Goal: Task Accomplishment & Management: Manage account settings

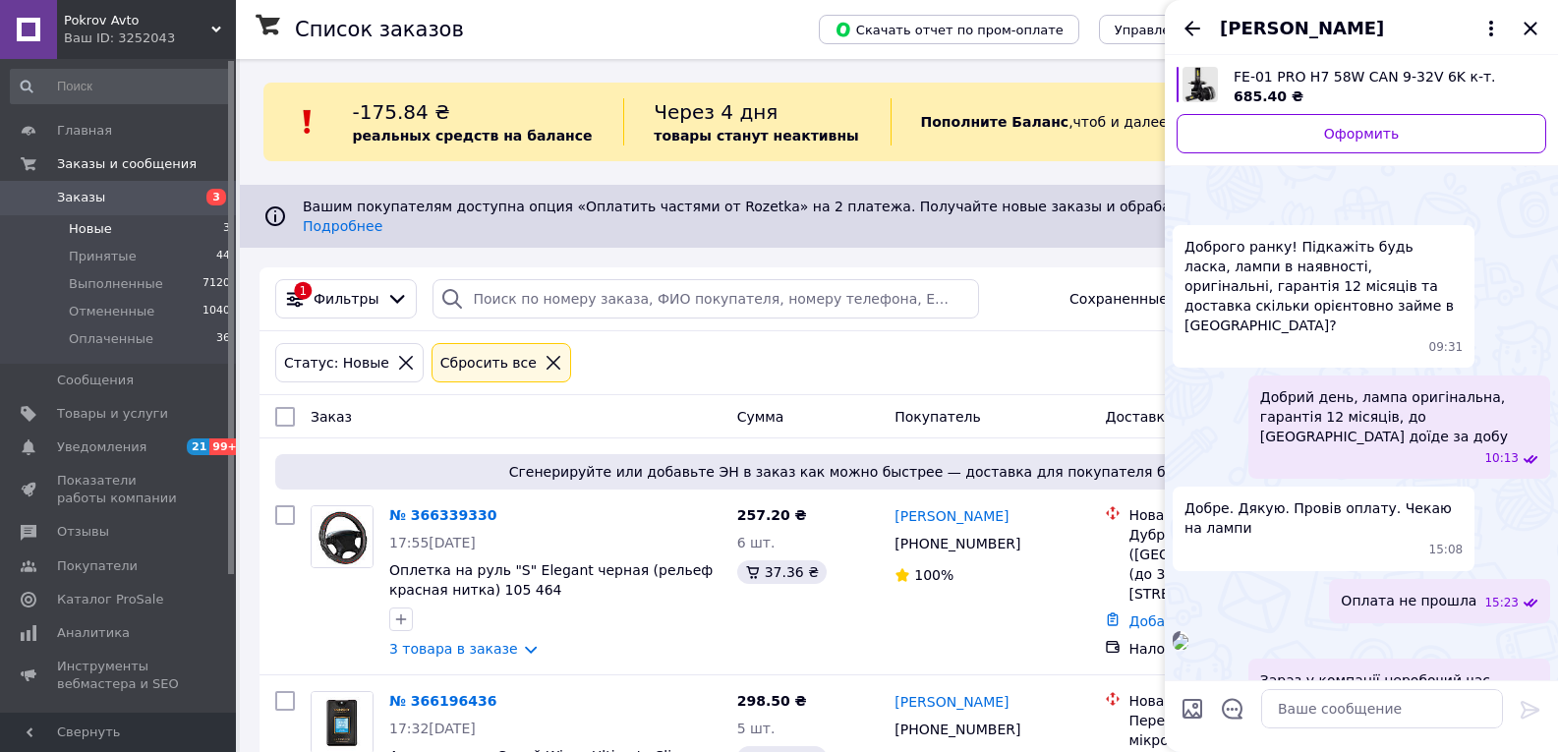
scroll to position [132, 0]
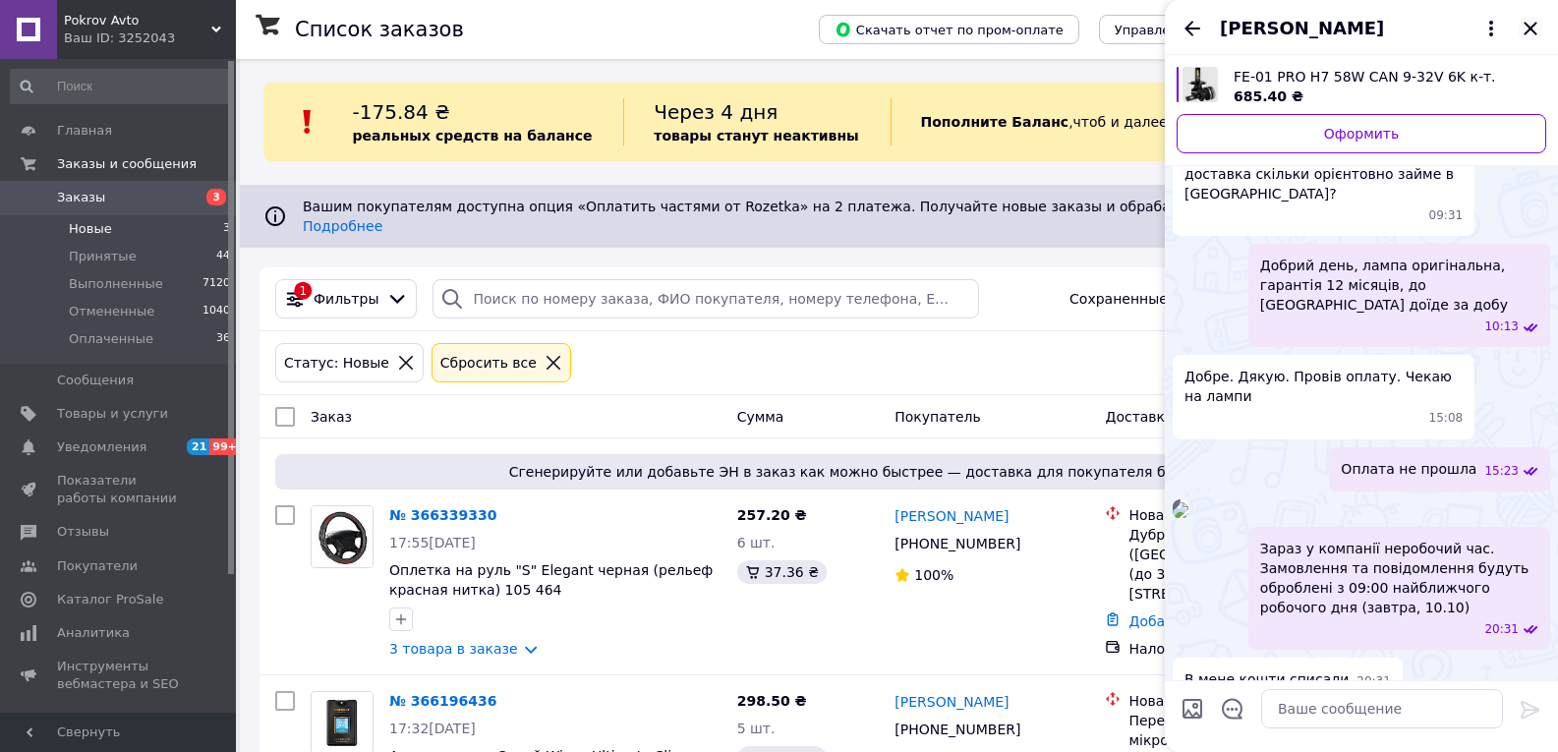
click at [1525, 23] on icon "Закрыть" at bounding box center [1529, 28] width 13 height 13
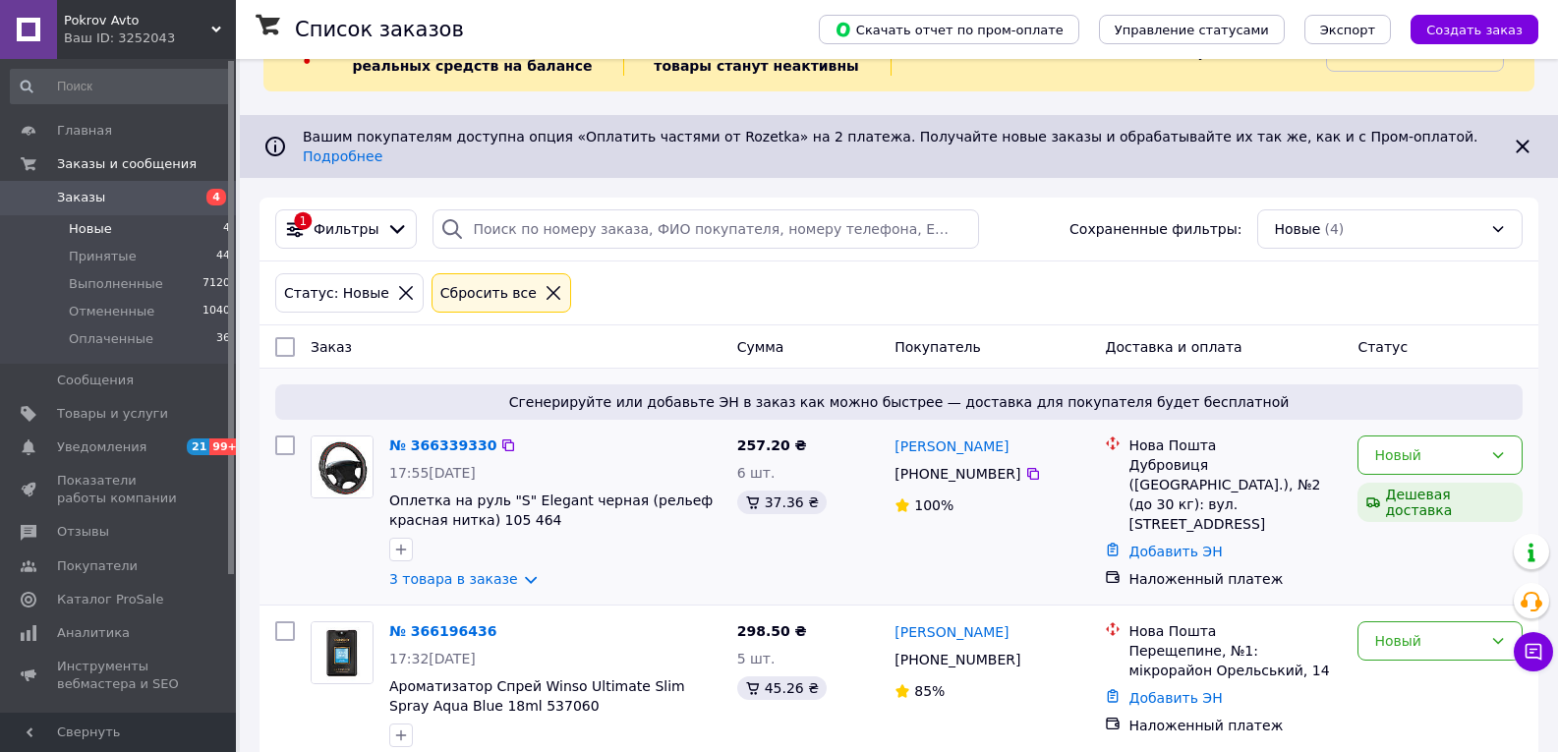
scroll to position [390, 0]
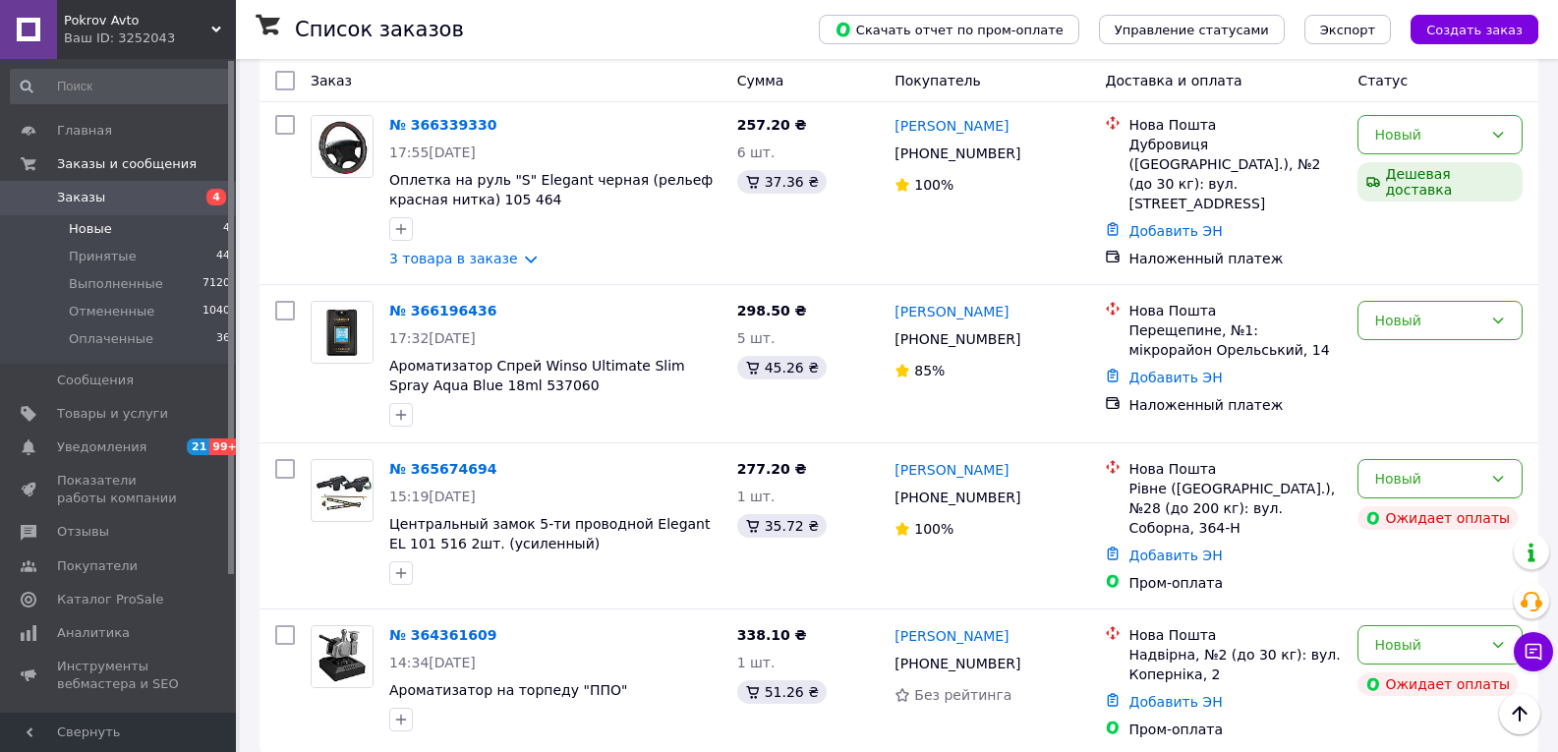
click at [95, 193] on span "Заказы" at bounding box center [81, 198] width 48 height 18
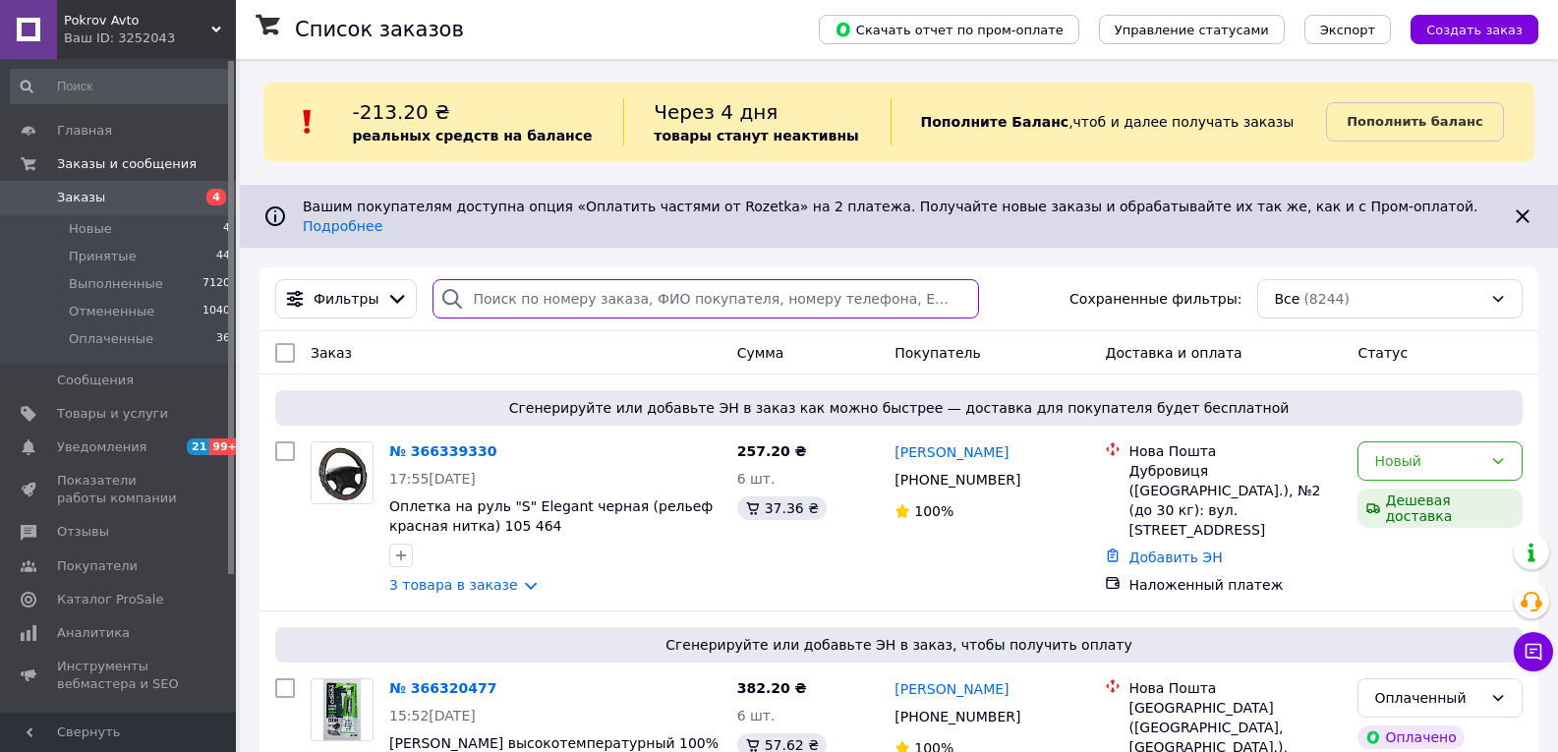
click at [526, 284] on input "search" at bounding box center [704, 298] width 545 height 39
paste input "Товстокорий Станіслав"
type input "Товстокорий Станіслав"
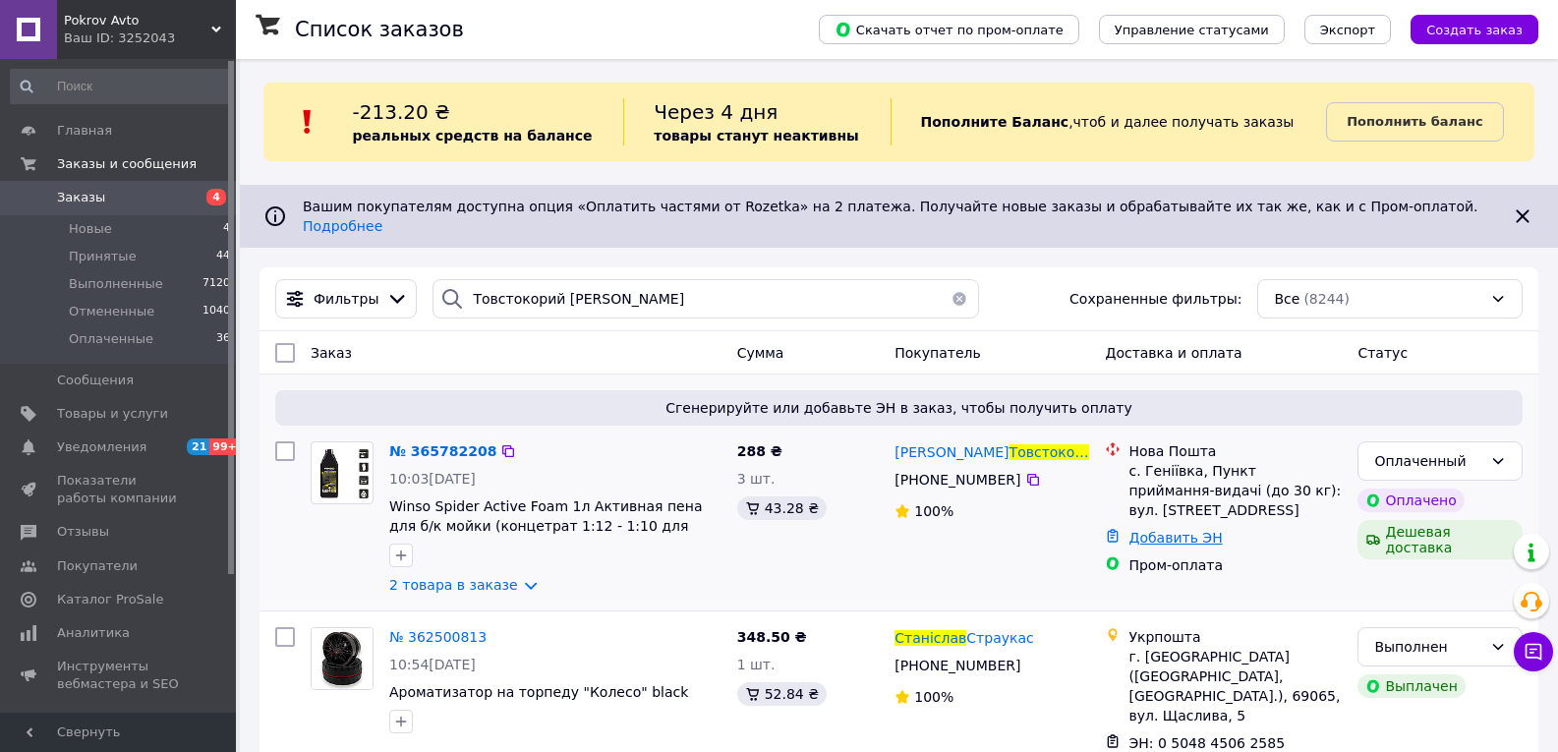
click at [1184, 531] on link "Добавить ЭН" at bounding box center [1174, 538] width 93 height 16
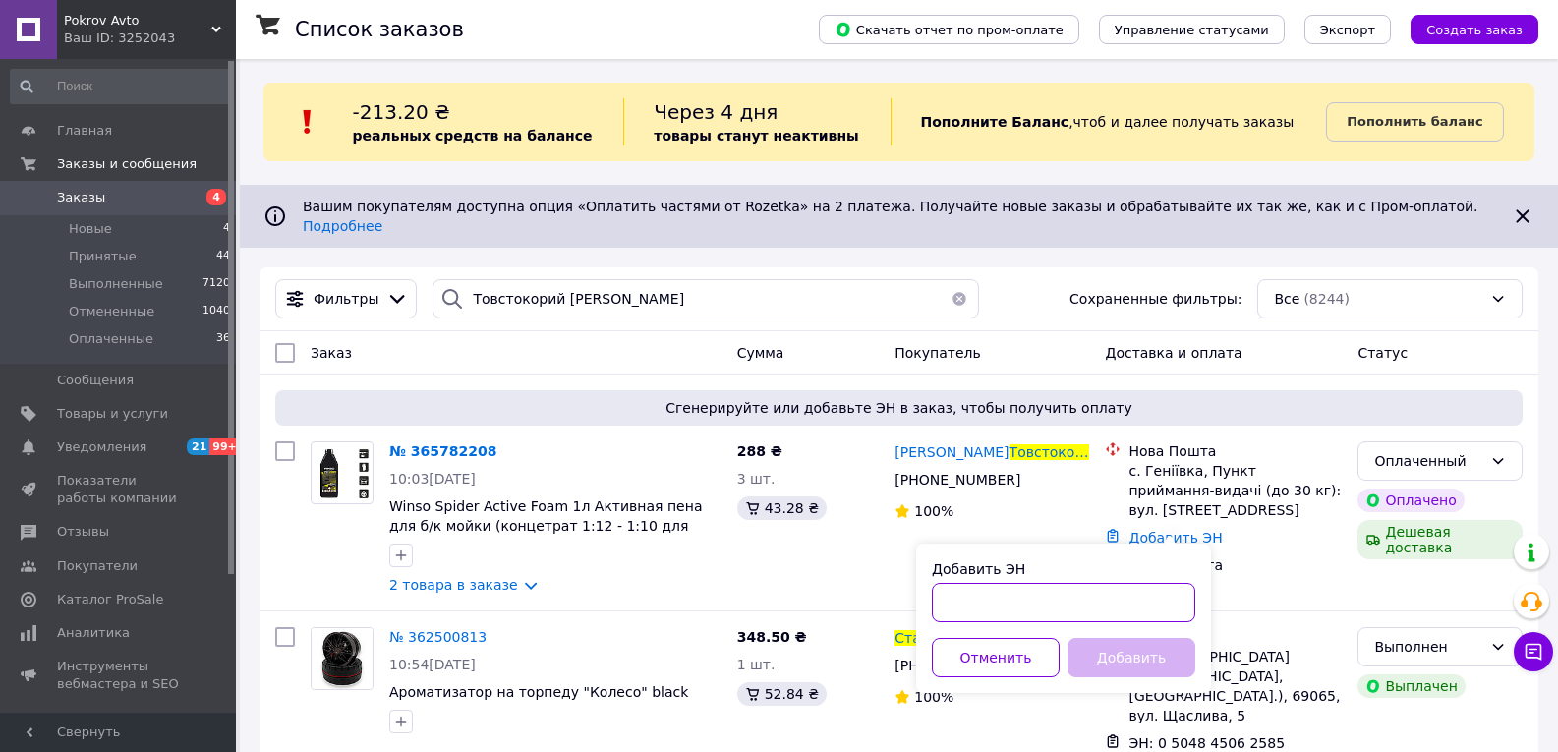
click at [1092, 603] on input "Добавить ЭН" at bounding box center [1063, 602] width 263 height 39
paste input "20451269267776"
type input "20451269267776"
click at [1102, 651] on button "Добавить" at bounding box center [1131, 657] width 128 height 39
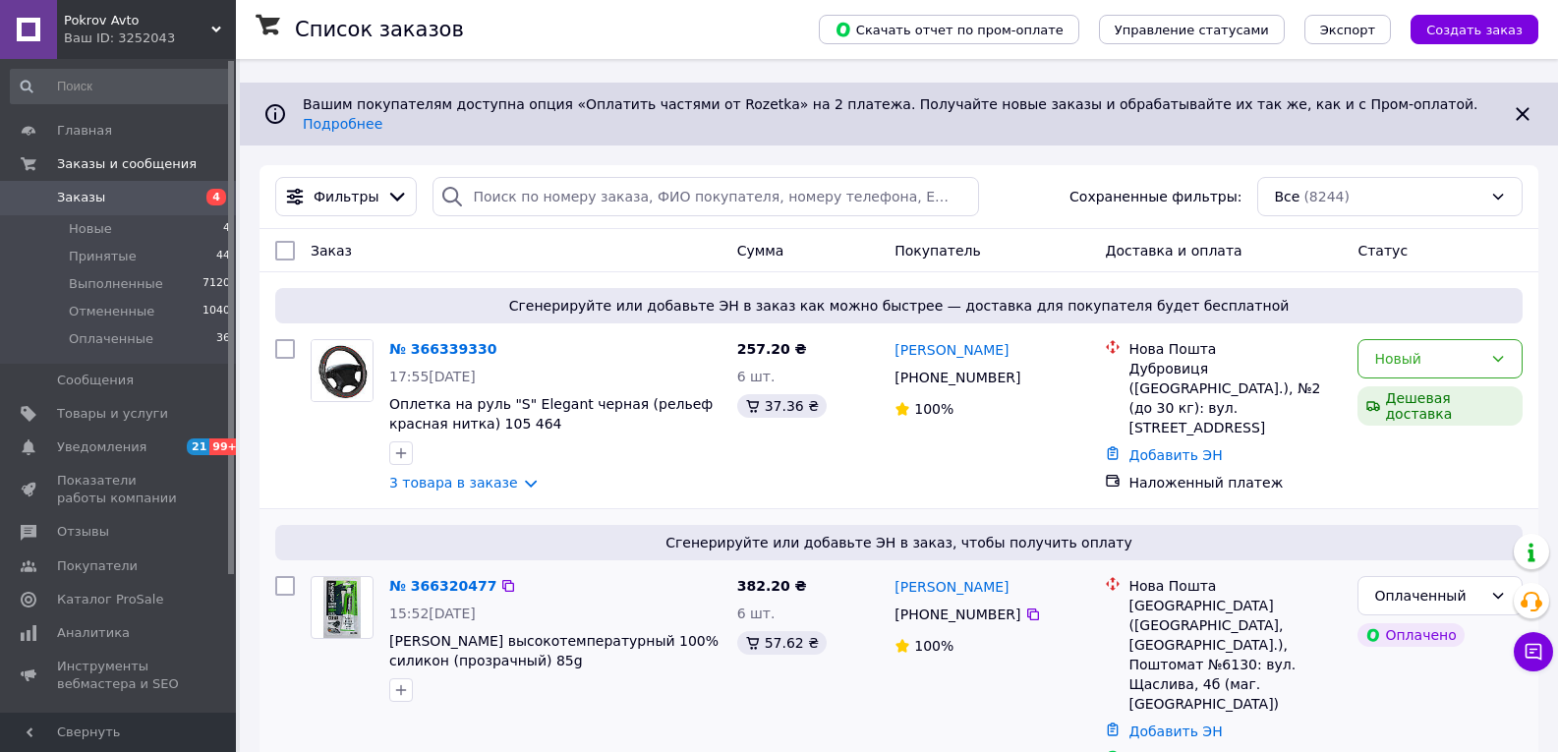
scroll to position [295, 0]
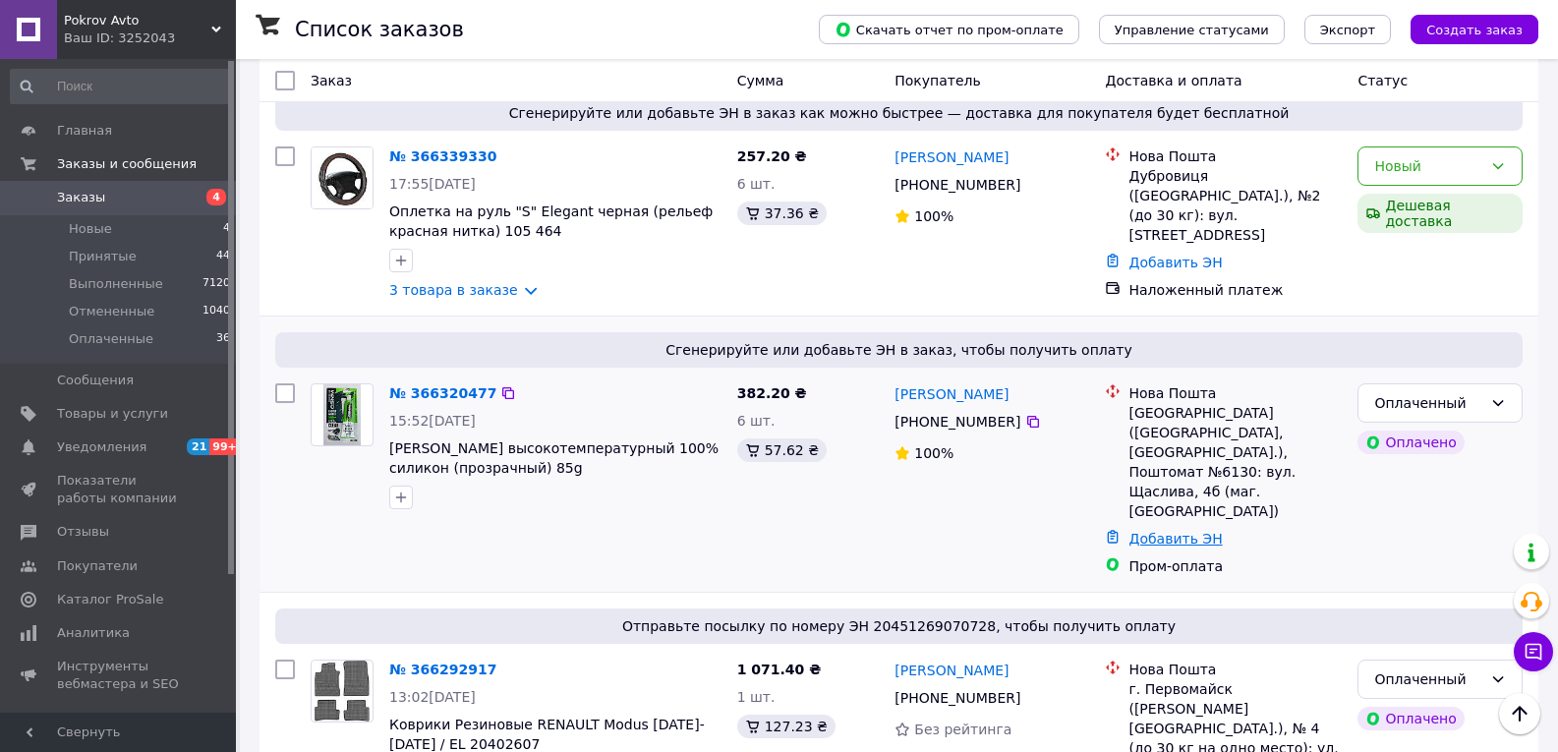
click at [1165, 531] on link "Добавить ЭН" at bounding box center [1174, 539] width 93 height 16
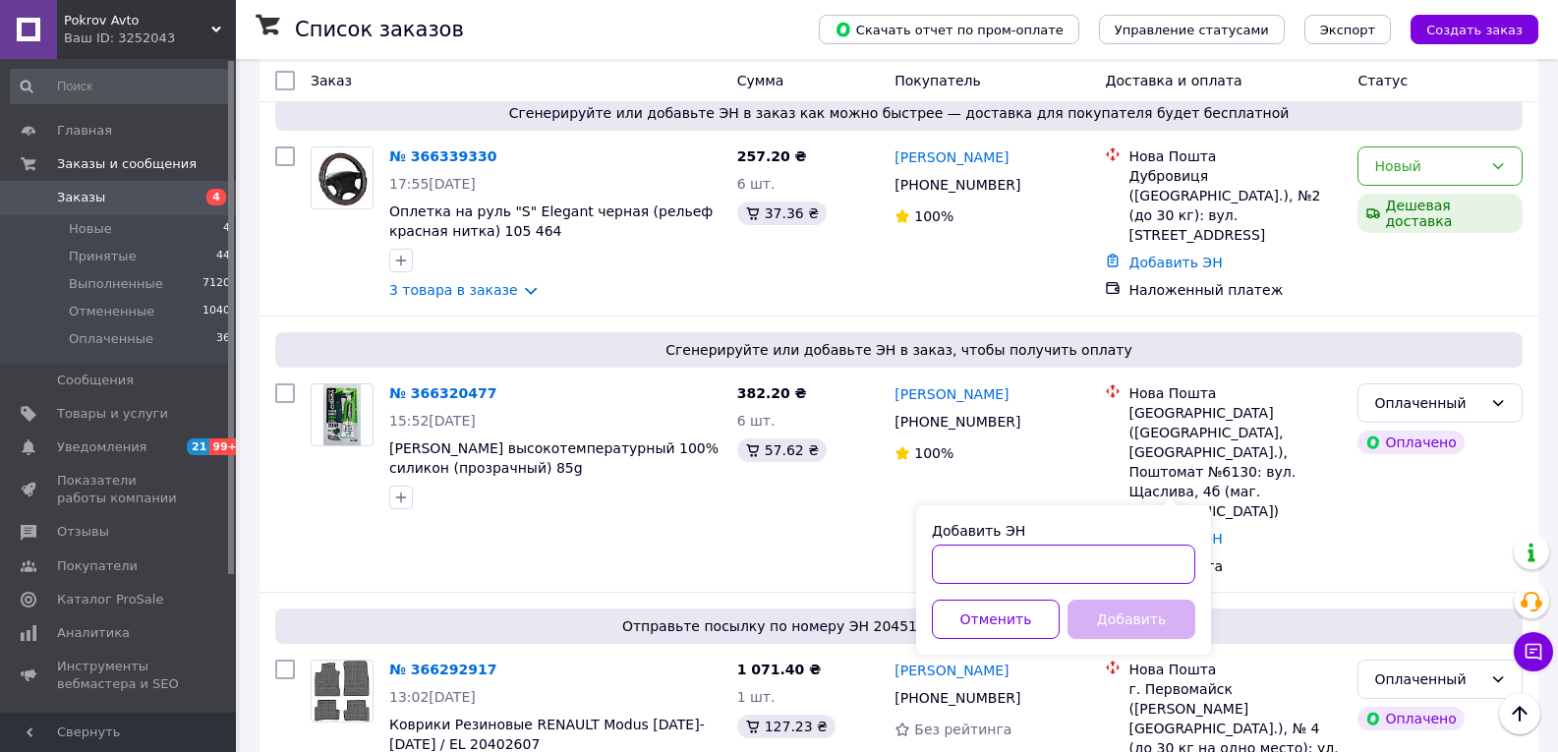
click at [990, 569] on input "Добавить ЭН" at bounding box center [1063, 563] width 263 height 39
paste input "20451269270162"
type input "20451269270162"
click at [1119, 609] on button "Добавить" at bounding box center [1131, 618] width 128 height 39
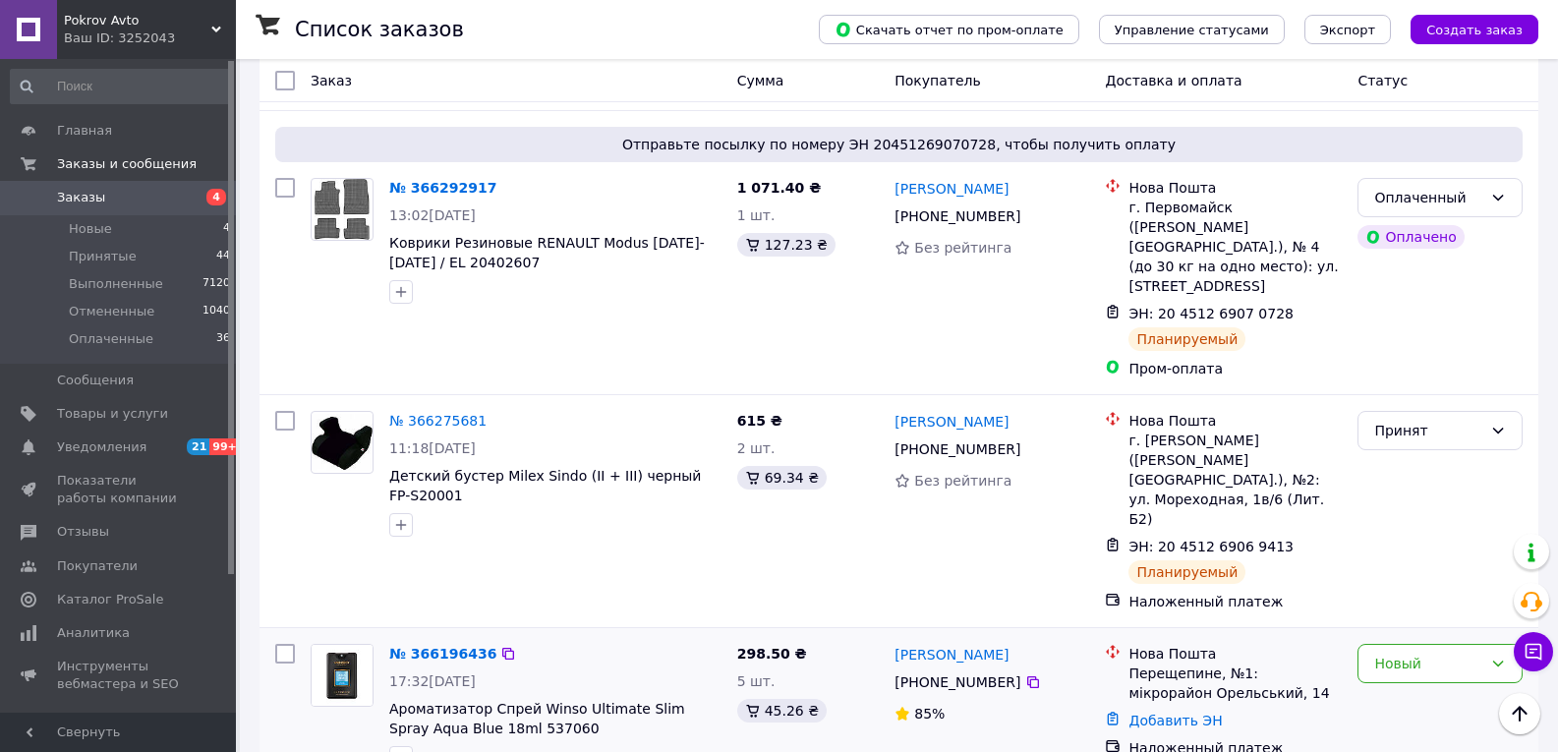
scroll to position [884, 0]
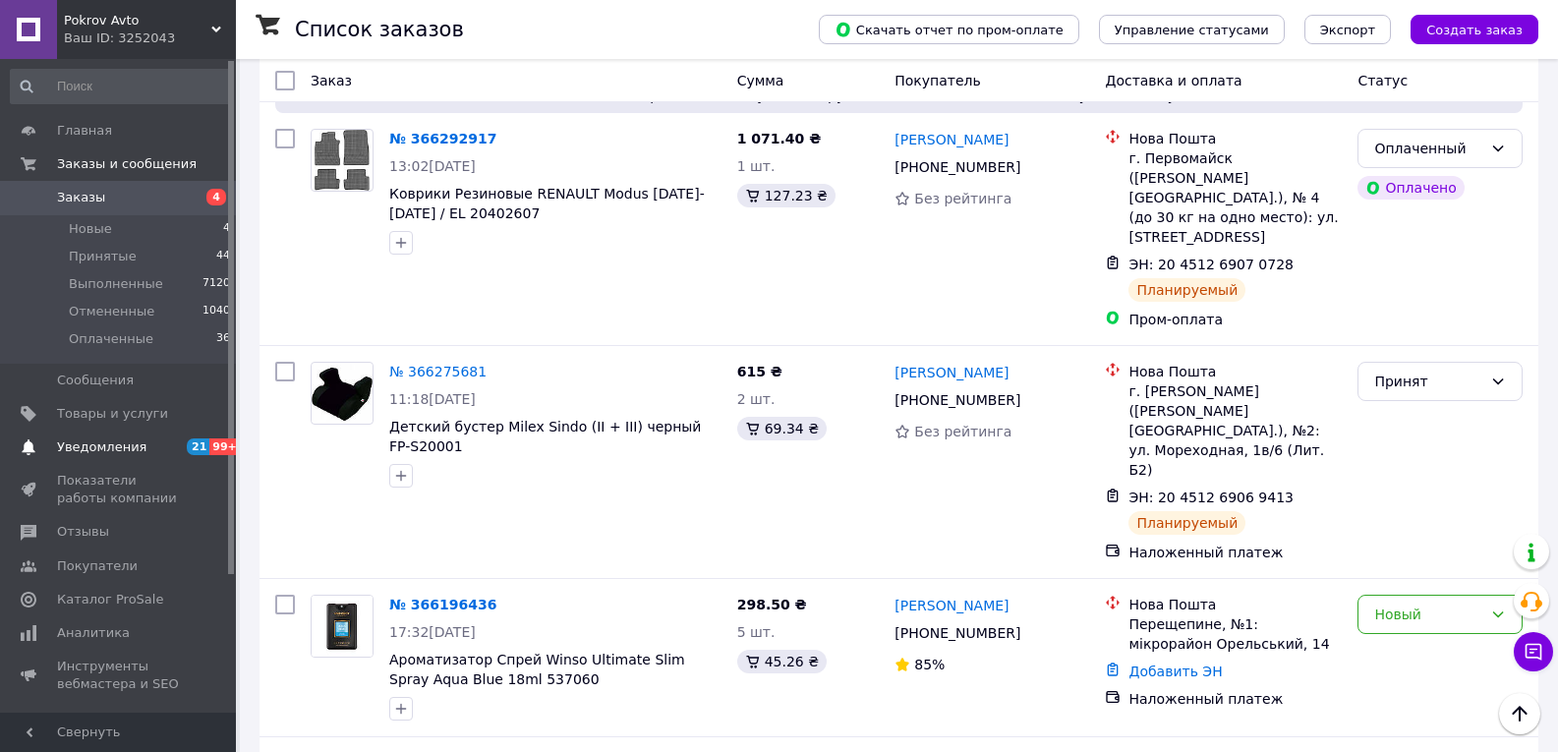
click at [176, 444] on span "Уведомления" at bounding box center [119, 447] width 125 height 18
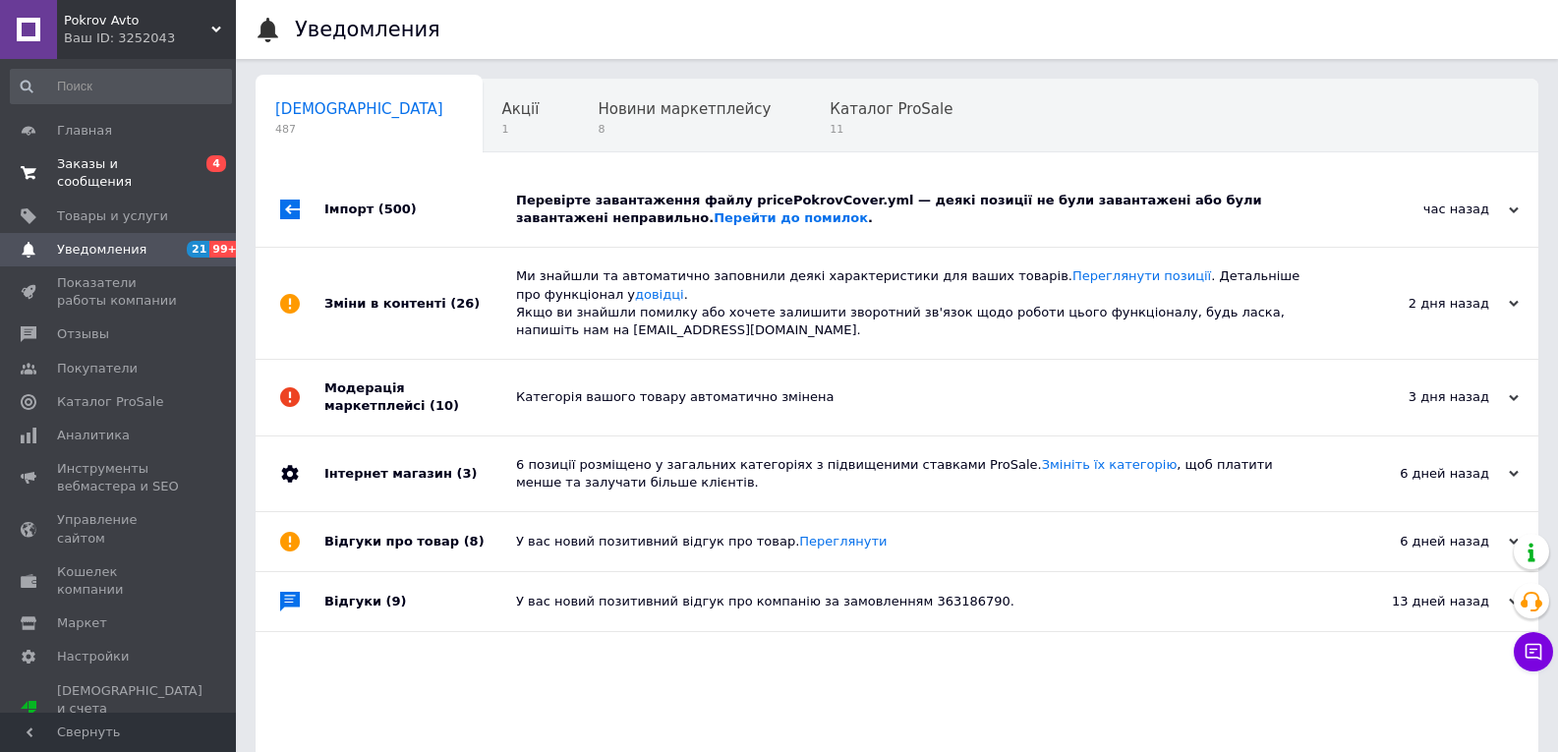
click at [87, 164] on span "Заказы и сообщения" at bounding box center [119, 172] width 125 height 35
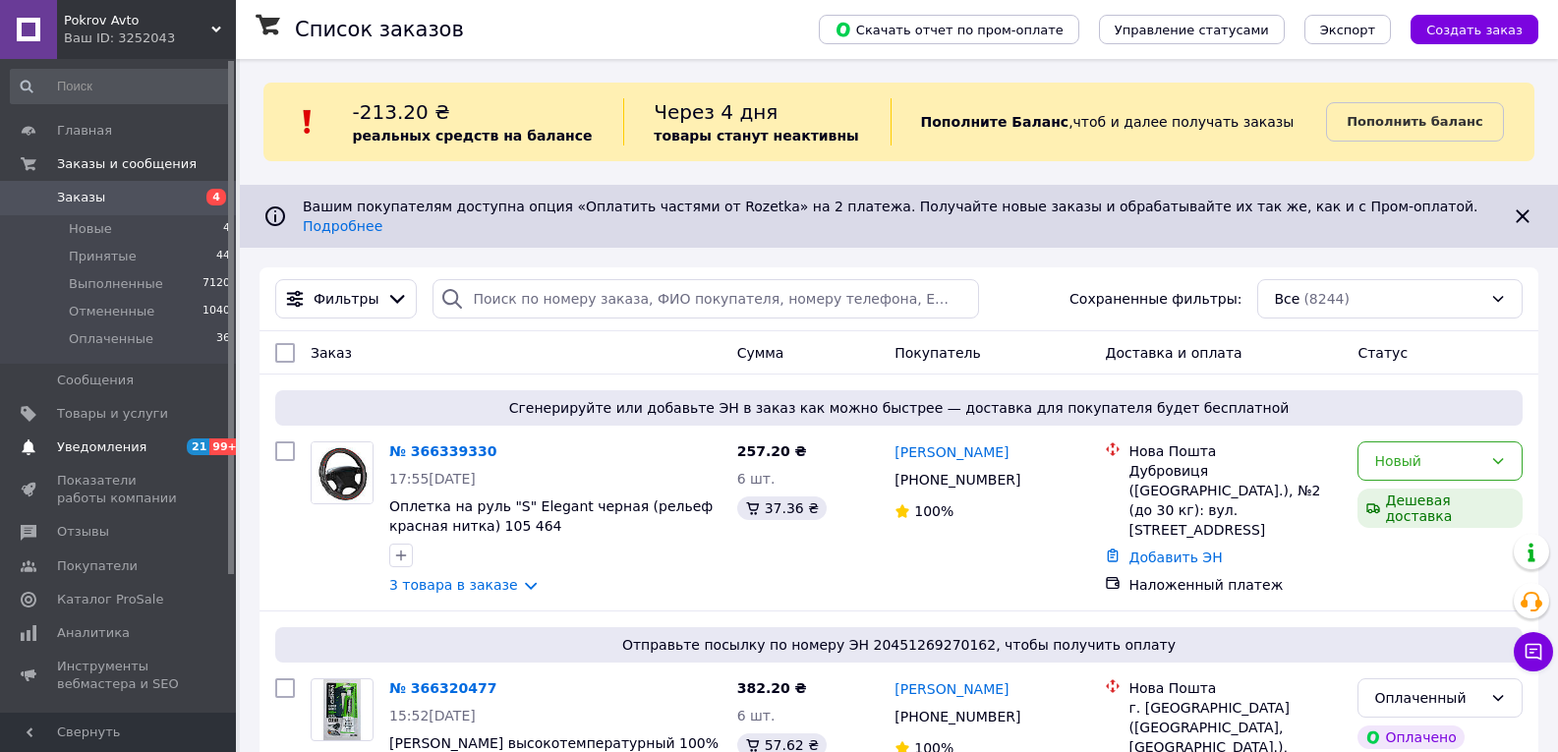
click at [90, 451] on span "Уведомления" at bounding box center [101, 447] width 89 height 18
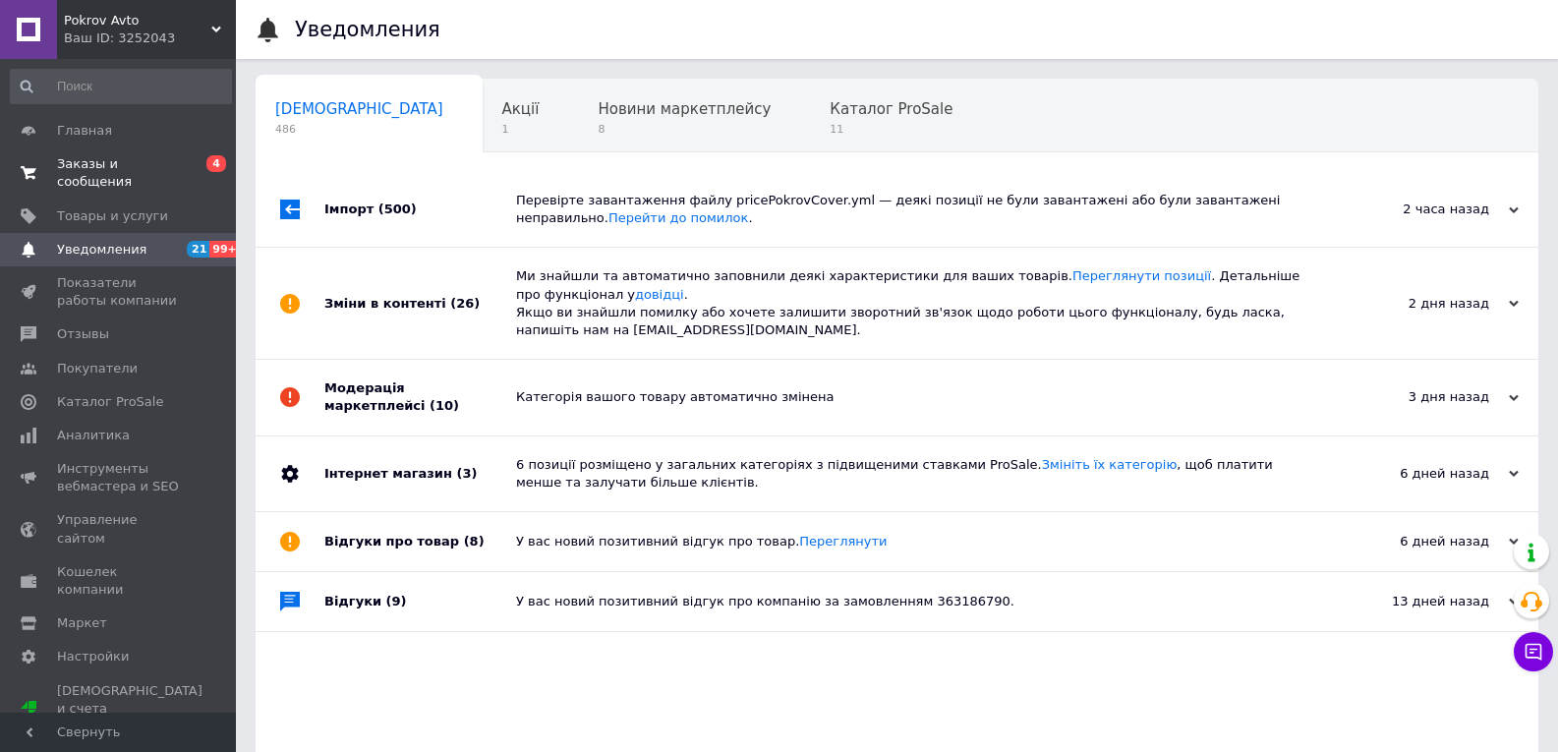
click at [166, 162] on span "Заказы и сообщения" at bounding box center [119, 172] width 125 height 35
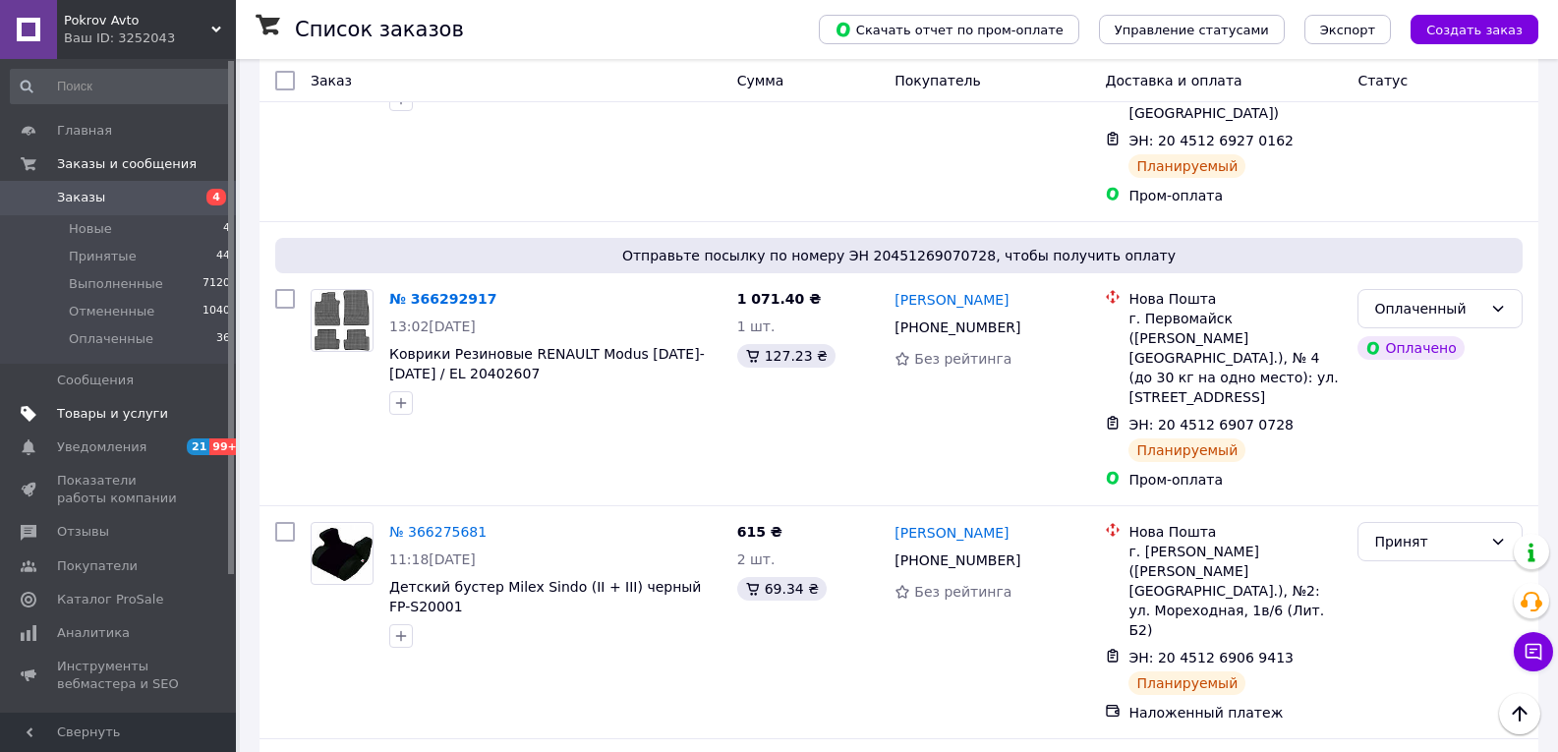
scroll to position [688, 0]
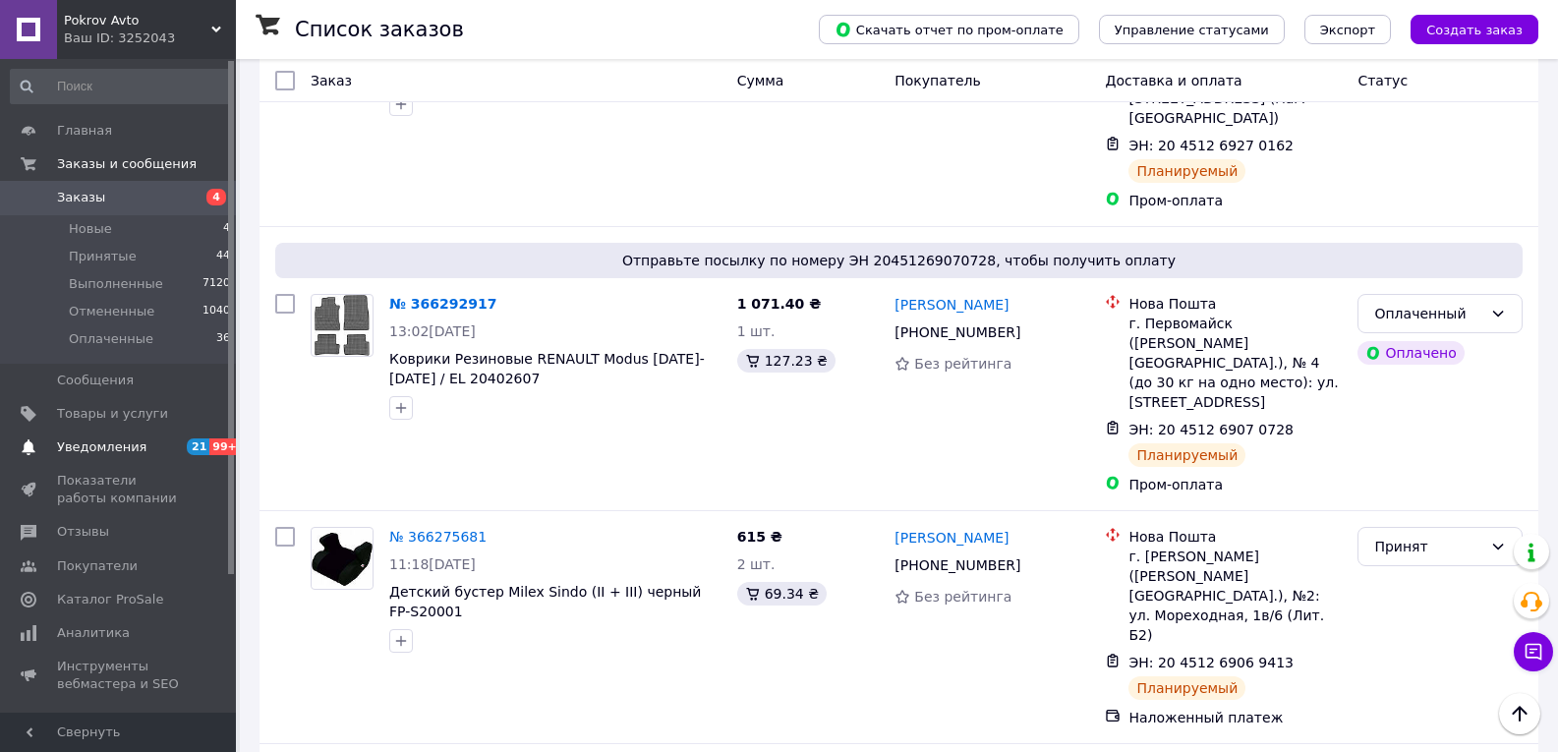
click at [104, 446] on span "Уведомления" at bounding box center [101, 447] width 89 height 18
